Goal: Task Accomplishment & Management: Complete application form

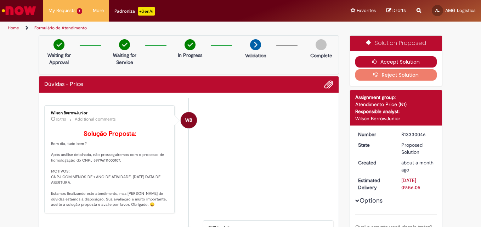
click at [412, 59] on button "Accept Solution" at bounding box center [396, 61] width 82 height 11
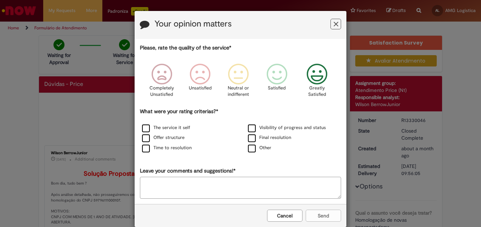
click at [308, 75] on icon "Feedback" at bounding box center [317, 74] width 27 height 21
click at [289, 215] on button "Cancel" at bounding box center [284, 216] width 35 height 12
